Goal: Task Accomplishment & Management: Manage account settings

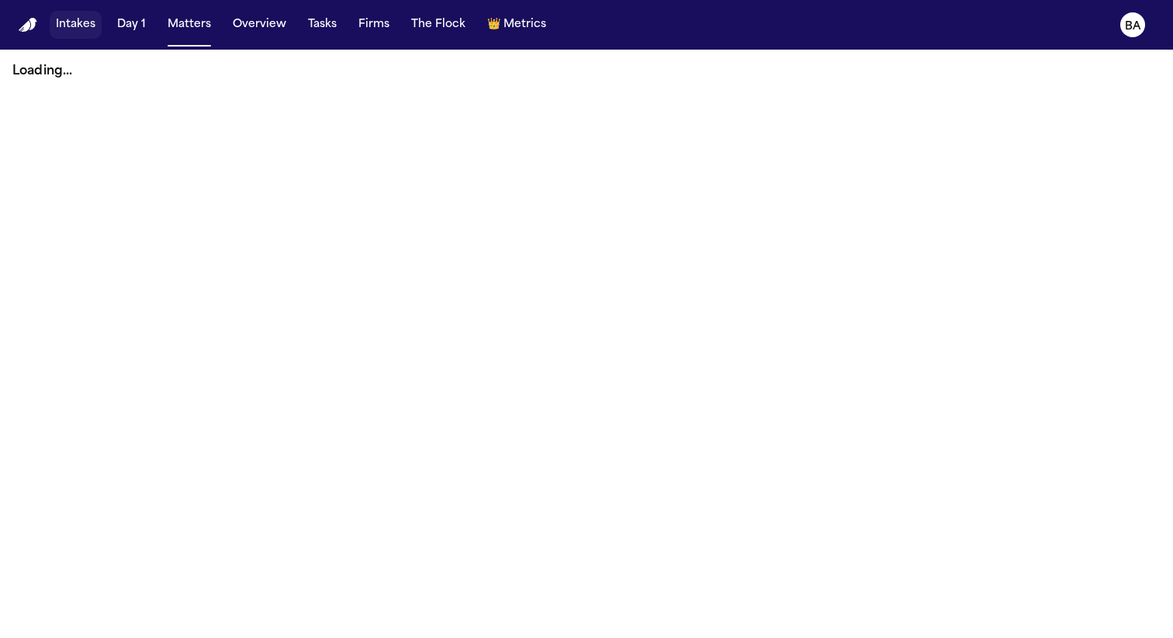
click at [71, 26] on button "Intakes" at bounding box center [76, 25] width 52 height 28
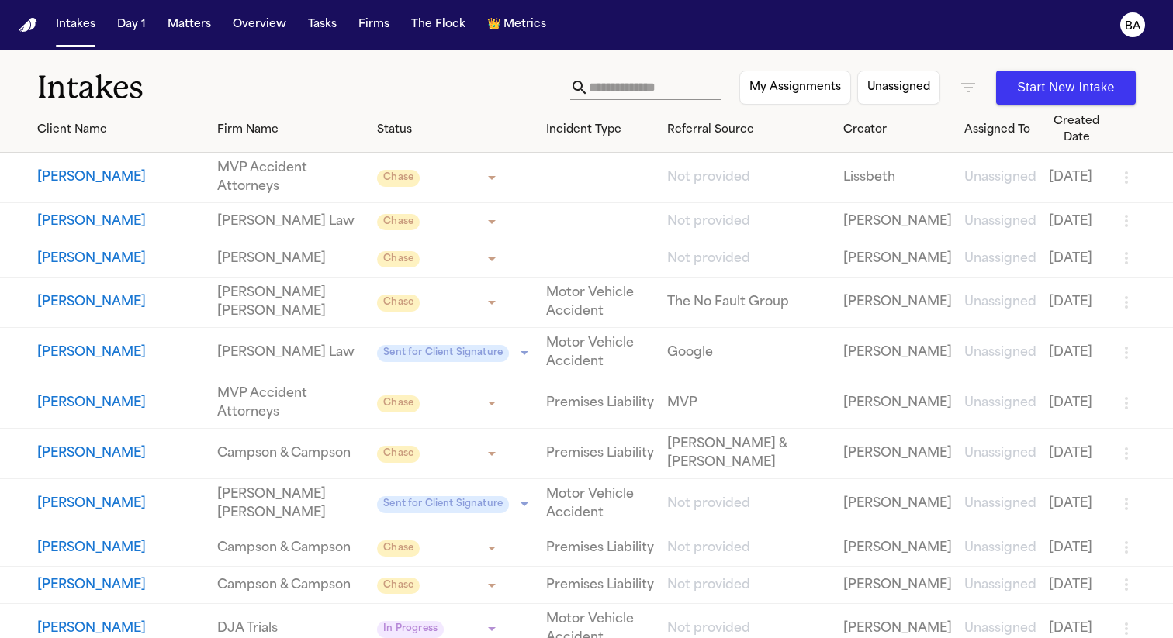
click at [95, 180] on button "Barbara Conner" at bounding box center [121, 177] width 168 height 19
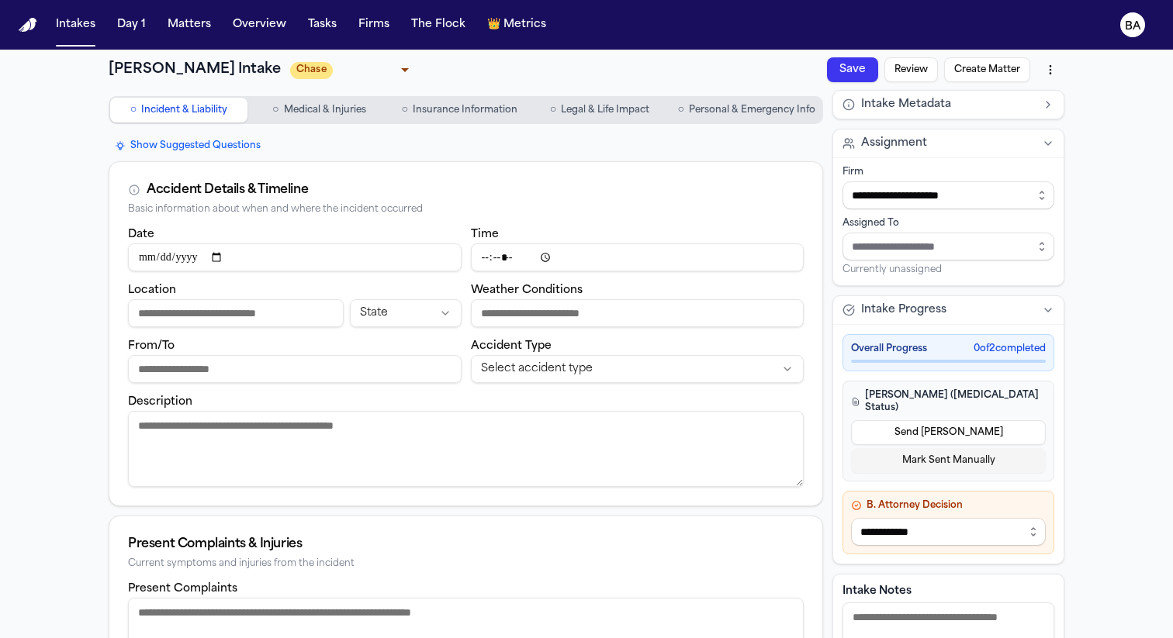
click at [324, 106] on span "Medical & Injuries" at bounding box center [325, 110] width 82 height 12
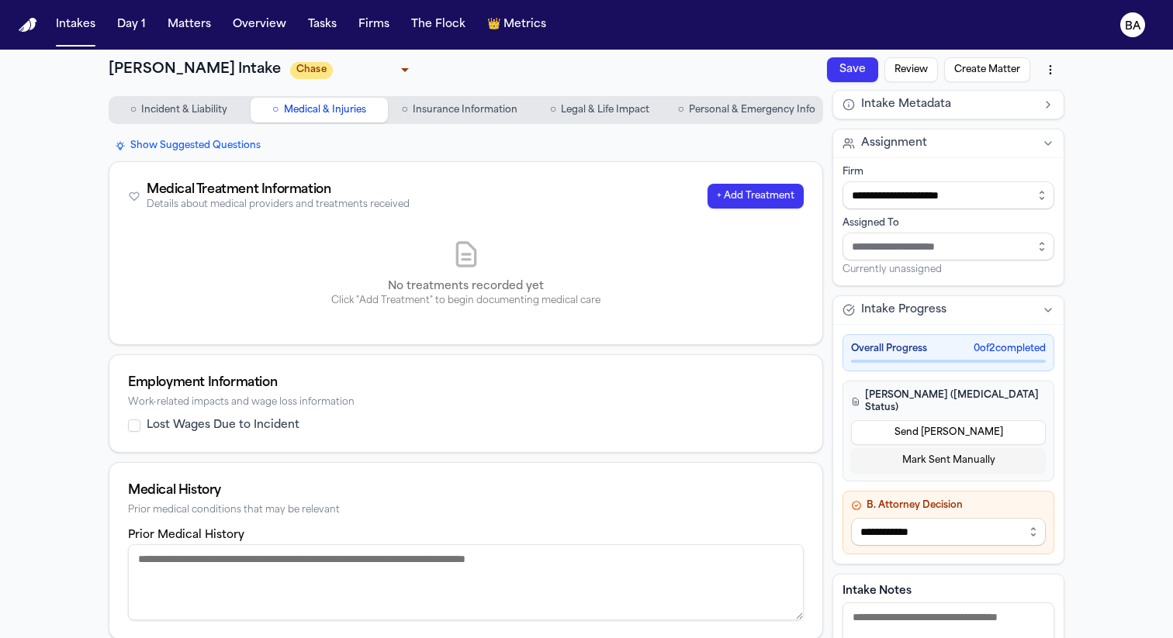
click at [477, 116] on span "Insurance Information" at bounding box center [465, 110] width 105 height 12
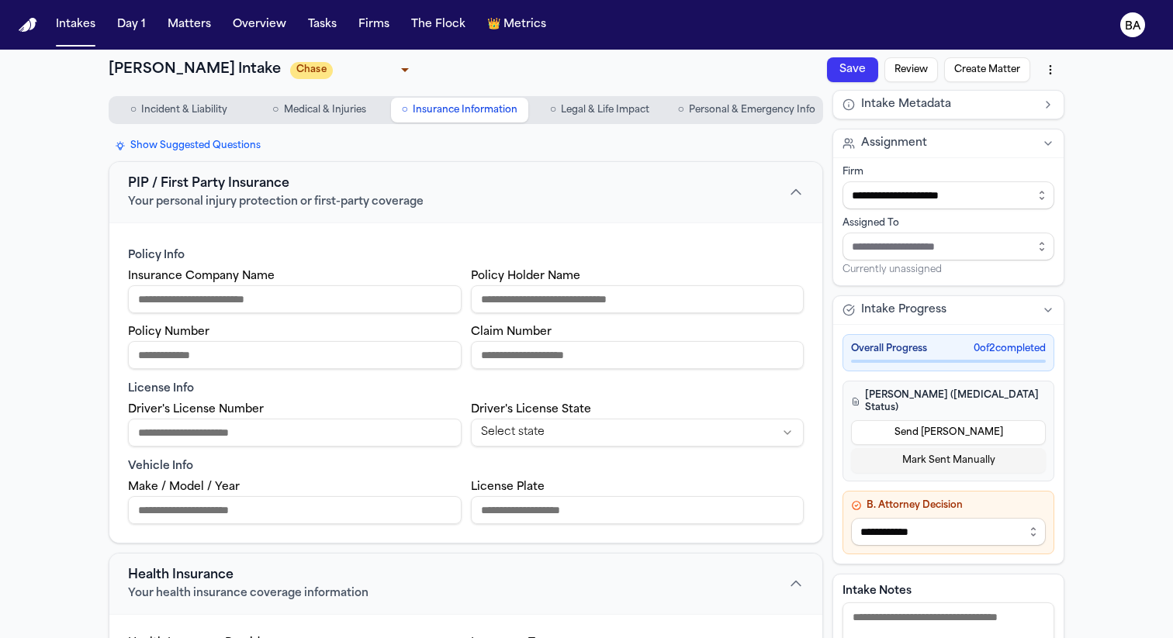
click at [602, 116] on span "Legal & Life Impact" at bounding box center [605, 110] width 88 height 12
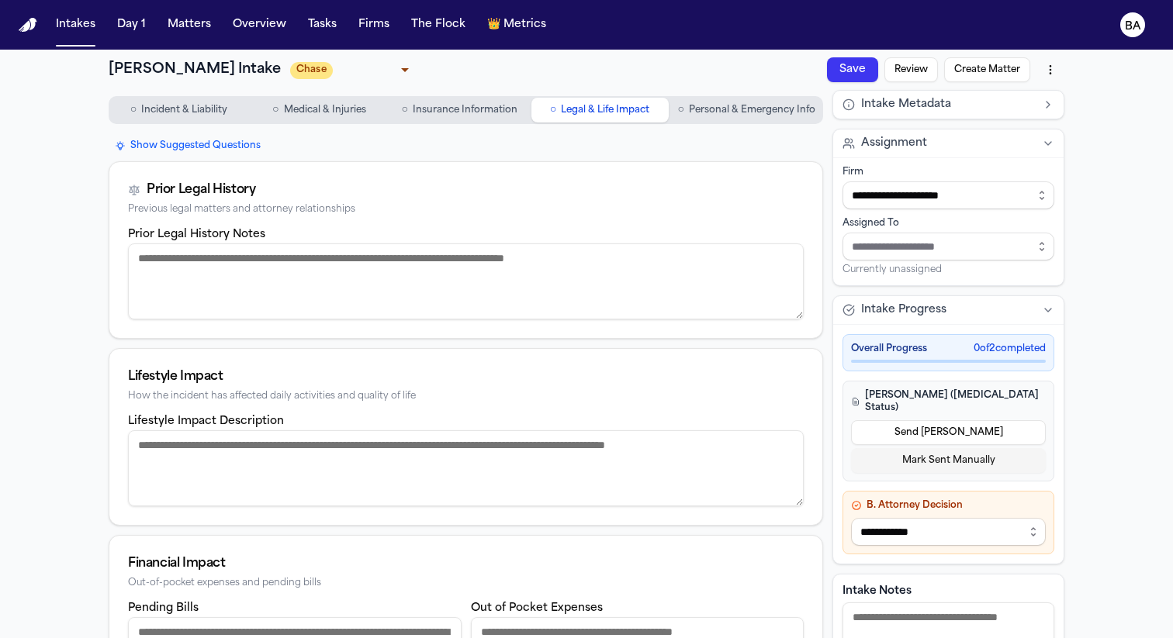
click at [738, 116] on span "Personal & Emergency Info" at bounding box center [752, 110] width 126 height 12
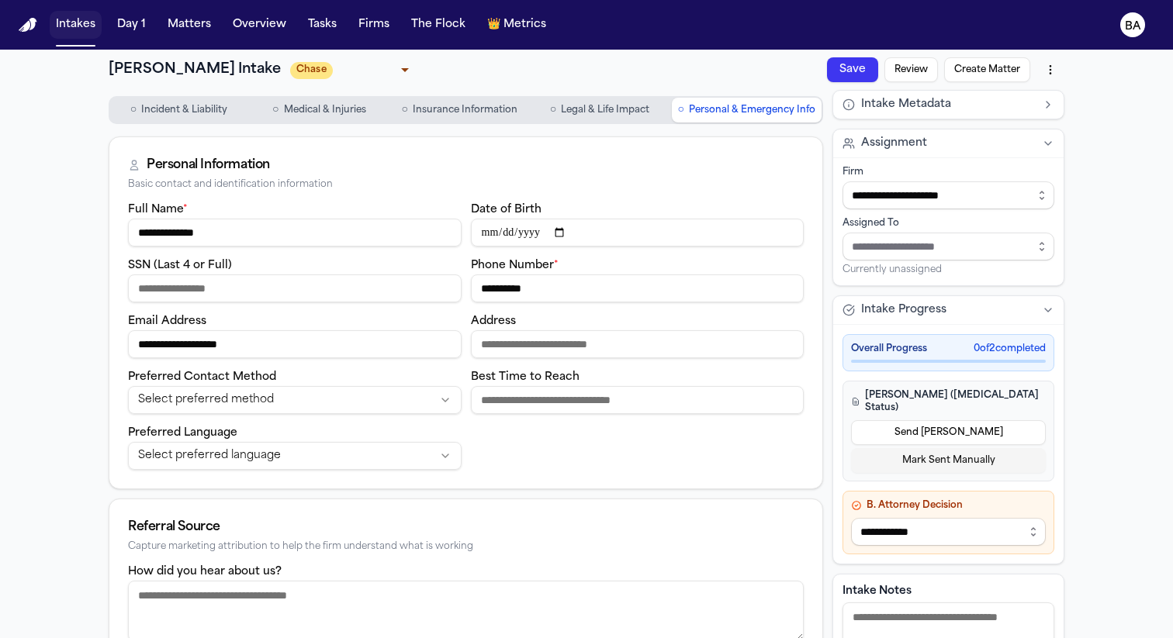
click at [69, 14] on button "Intakes" at bounding box center [76, 25] width 52 height 28
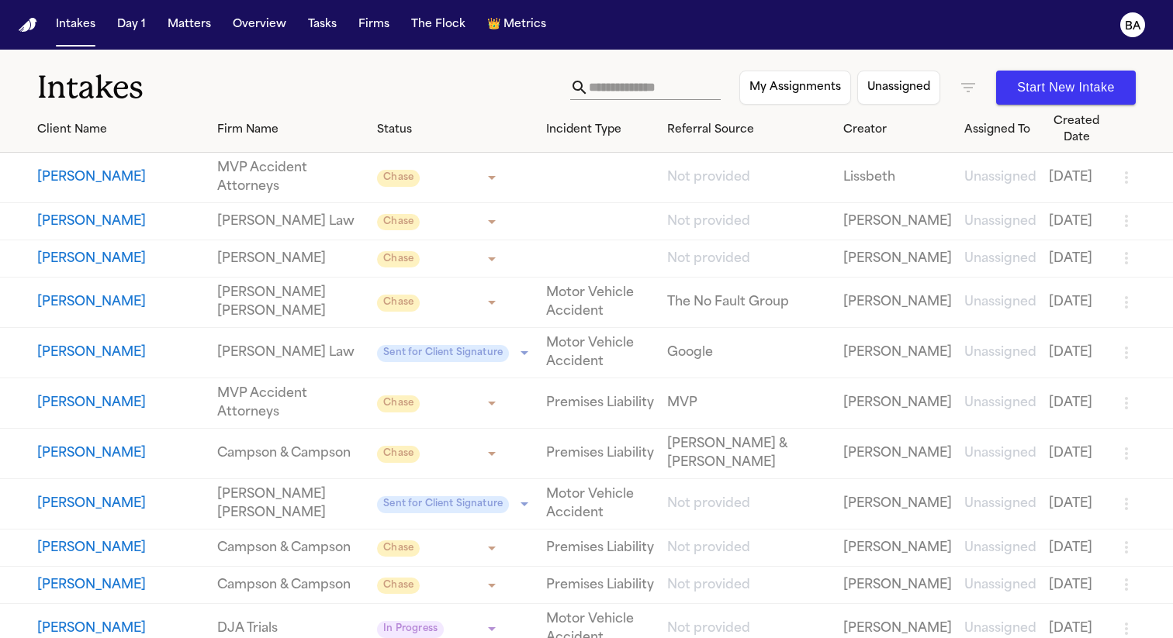
click at [85, 268] on button "Christopher Milligan" at bounding box center [121, 259] width 168 height 19
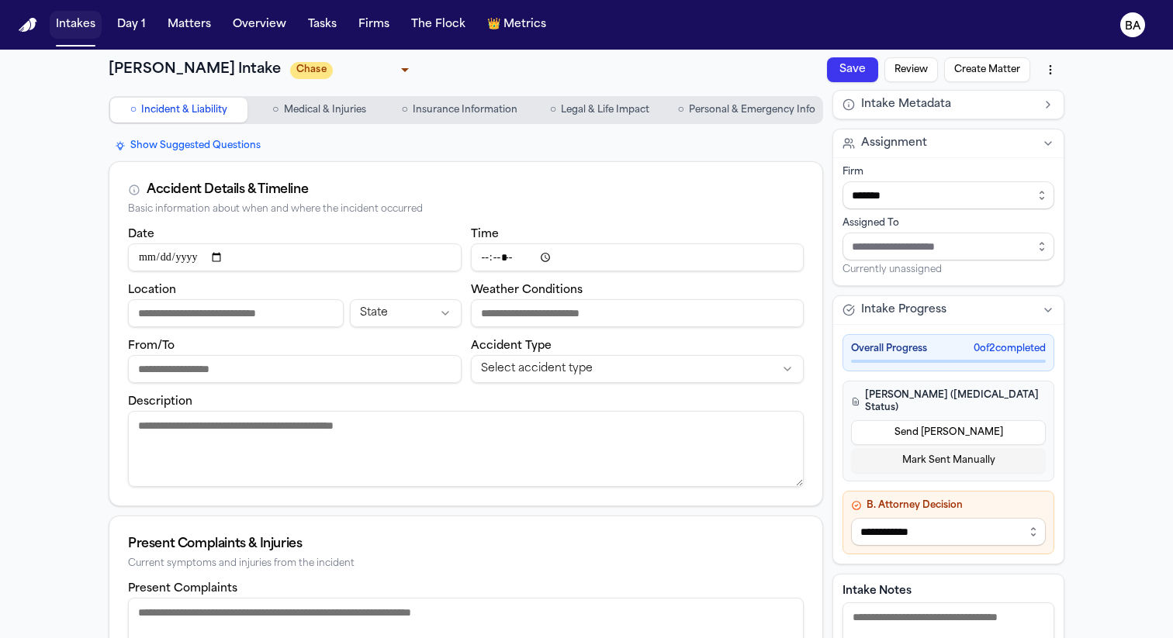
click at [81, 38] on button "Intakes" at bounding box center [76, 25] width 52 height 28
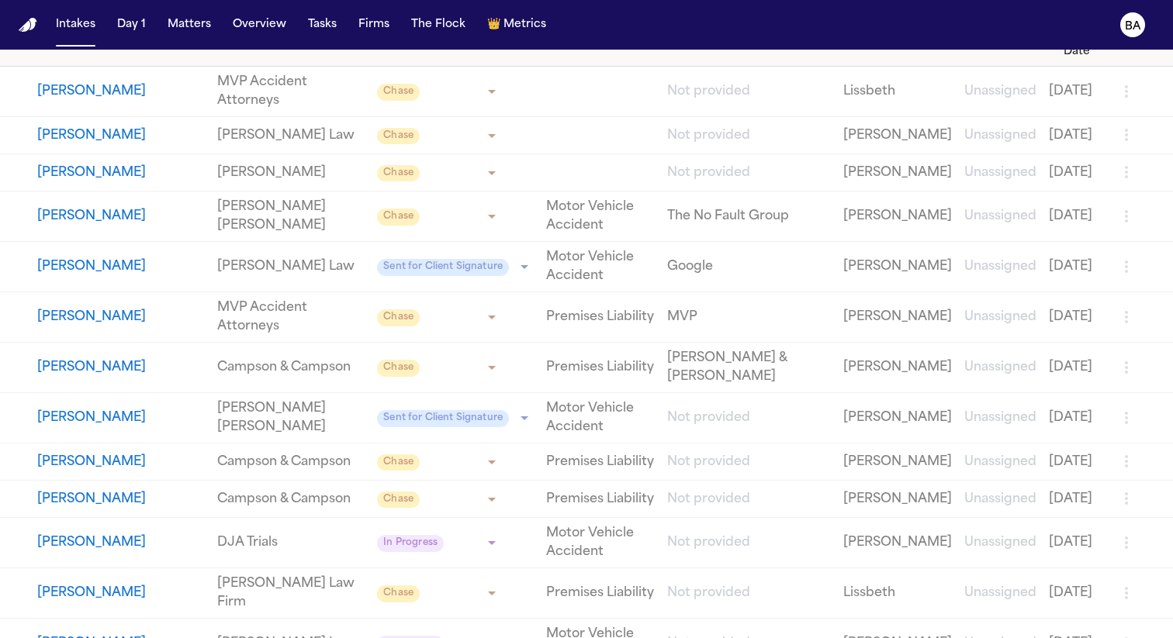
scroll to position [89, 0]
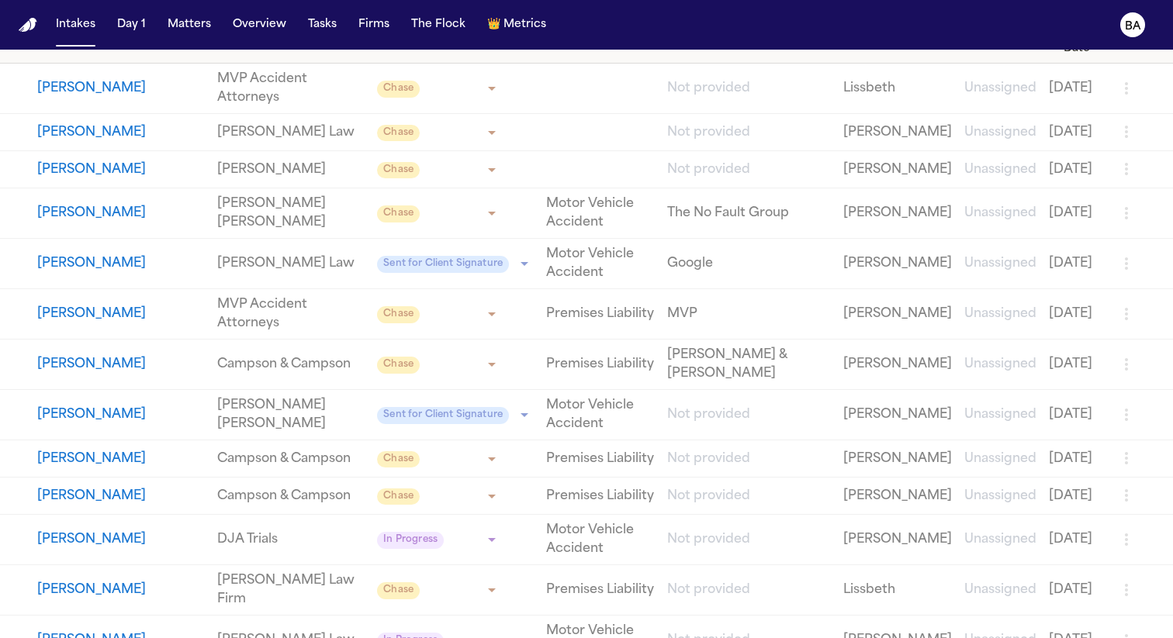
click at [81, 441] on td "Britlynn Cole" at bounding box center [105, 415] width 211 height 50
click at [74, 424] on button "Britlynn Cole" at bounding box center [121, 415] width 168 height 19
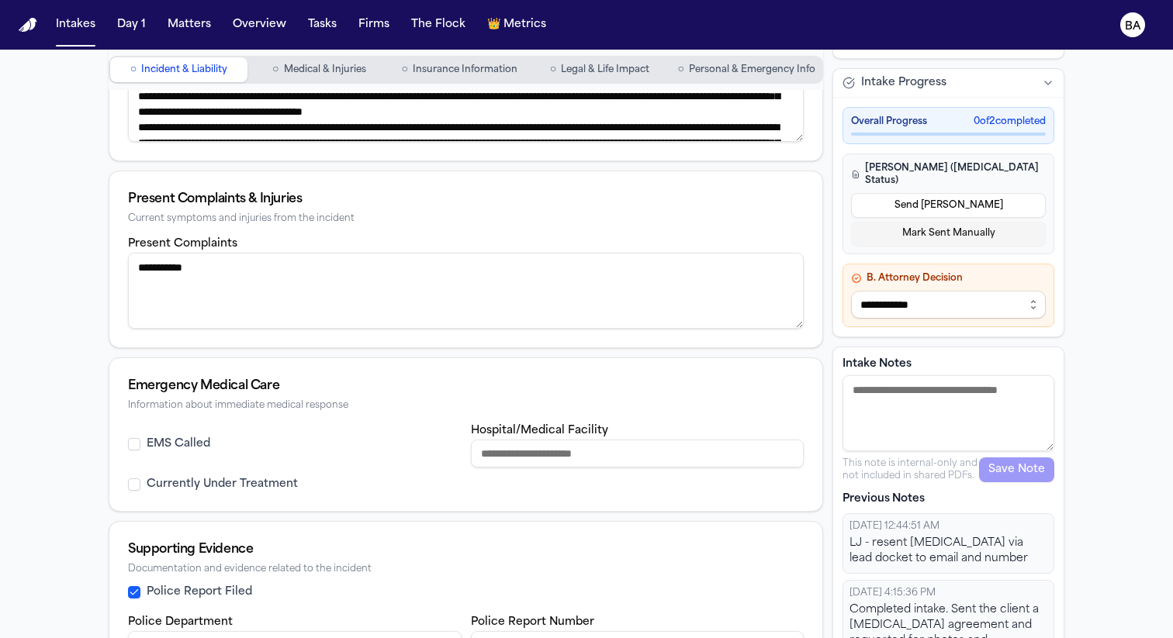
scroll to position [479, 0]
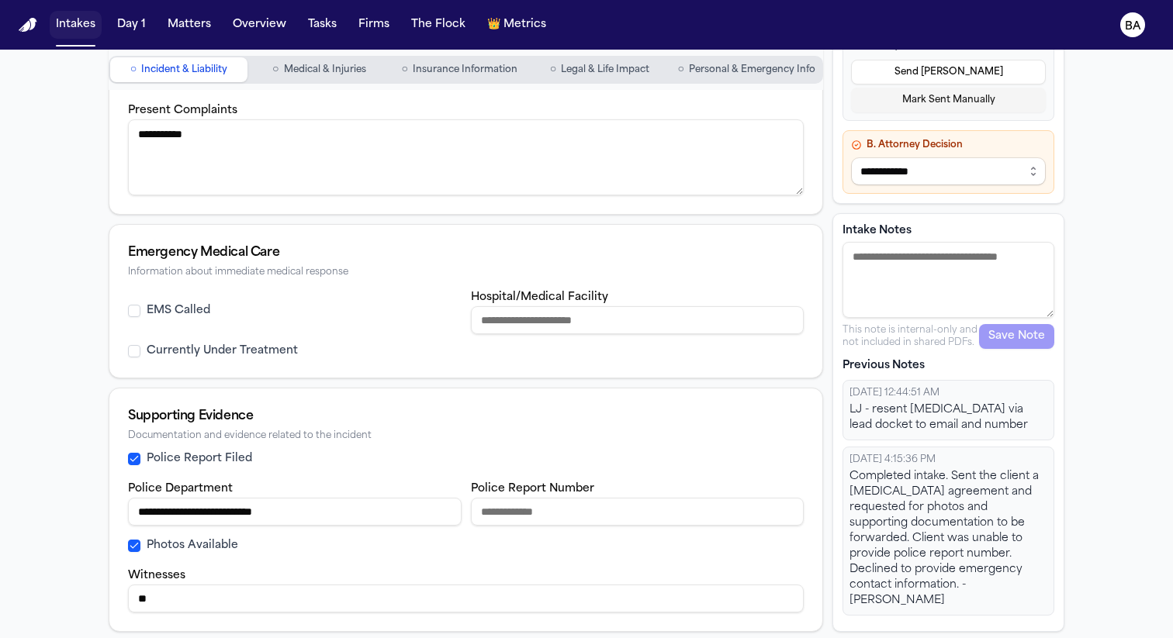
click at [83, 33] on button "Intakes" at bounding box center [76, 25] width 52 height 28
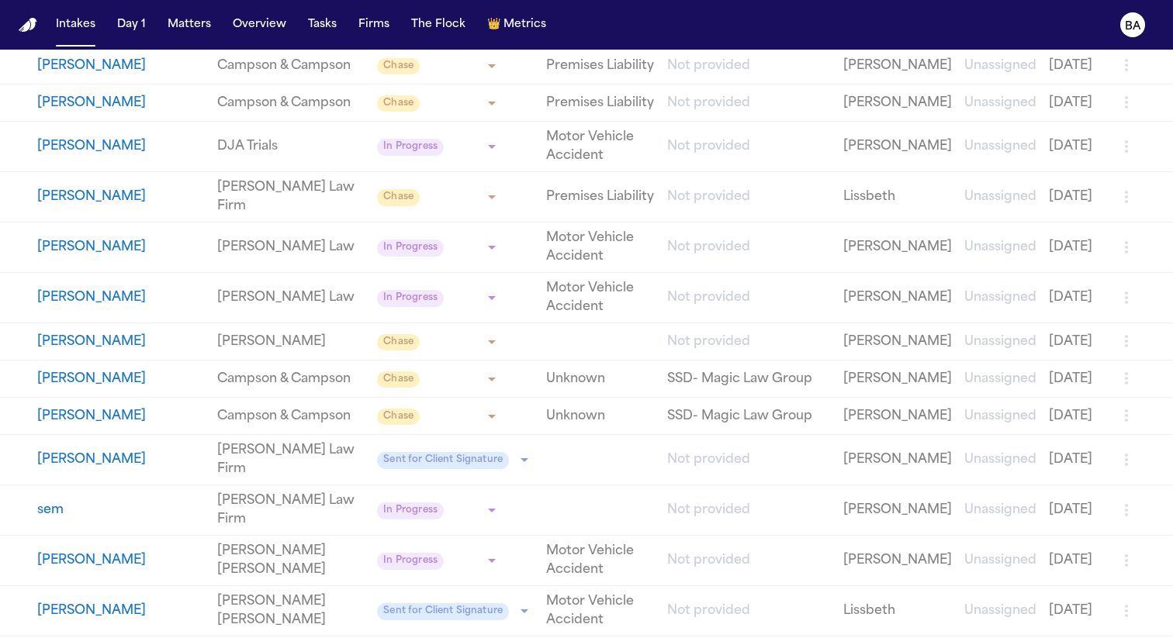
scroll to position [656, 0]
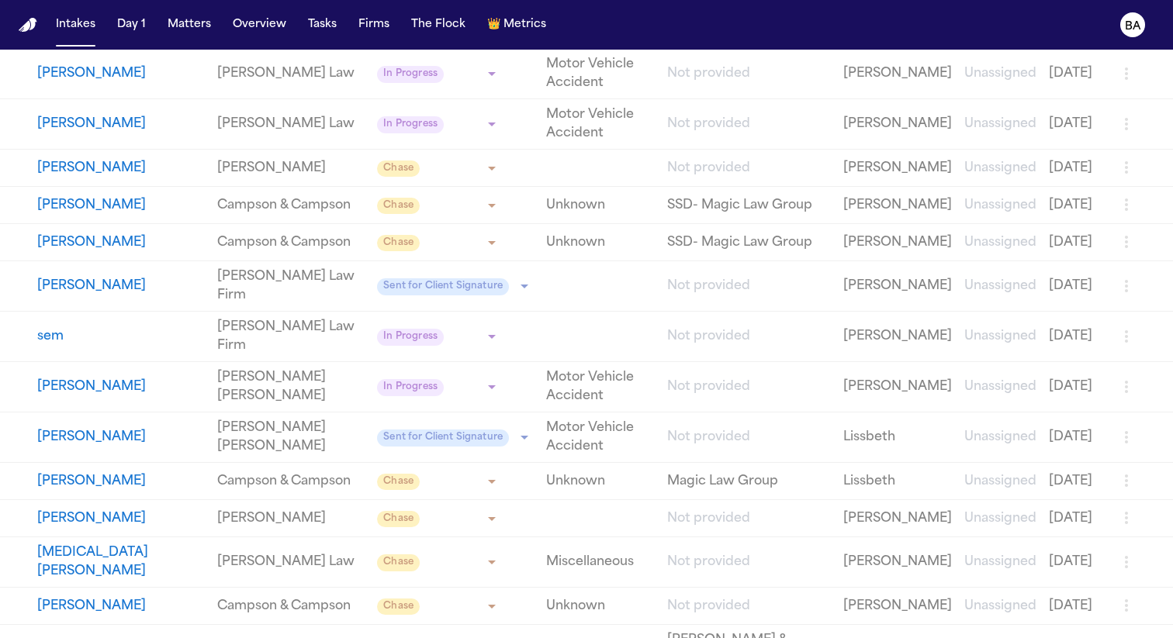
click at [88, 295] on button "[PERSON_NAME]" at bounding box center [121, 286] width 168 height 19
